Goal: Task Accomplishment & Management: Use online tool/utility

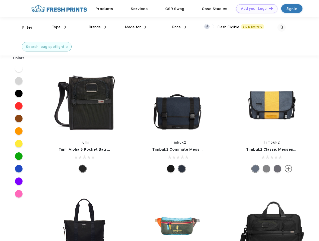
click at [255, 9] on link "Add your Logo Design Tool" at bounding box center [256, 8] width 41 height 9
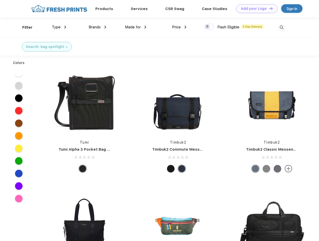
click at [0, 0] on div "Design Tool" at bounding box center [0, 0] width 0 height 0
click at [269, 8] on link "Add your Logo Design Tool" at bounding box center [256, 8] width 41 height 9
click at [24, 27] on div "Filter" at bounding box center [27, 28] width 10 height 6
click at [59, 27] on span "Type" at bounding box center [56, 27] width 9 height 5
click at [98, 27] on span "Brands" at bounding box center [95, 27] width 12 height 5
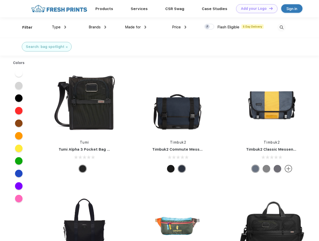
click at [136, 27] on span "Made for" at bounding box center [133, 27] width 16 height 5
click at [180, 27] on span "Price" at bounding box center [176, 27] width 9 height 5
click at [210, 27] on div at bounding box center [210, 27] width 10 height 6
click at [208, 27] on input "checkbox" at bounding box center [206, 25] width 3 height 3
click at [282, 27] on img at bounding box center [282, 27] width 8 height 8
